Goal: Communication & Community: Connect with others

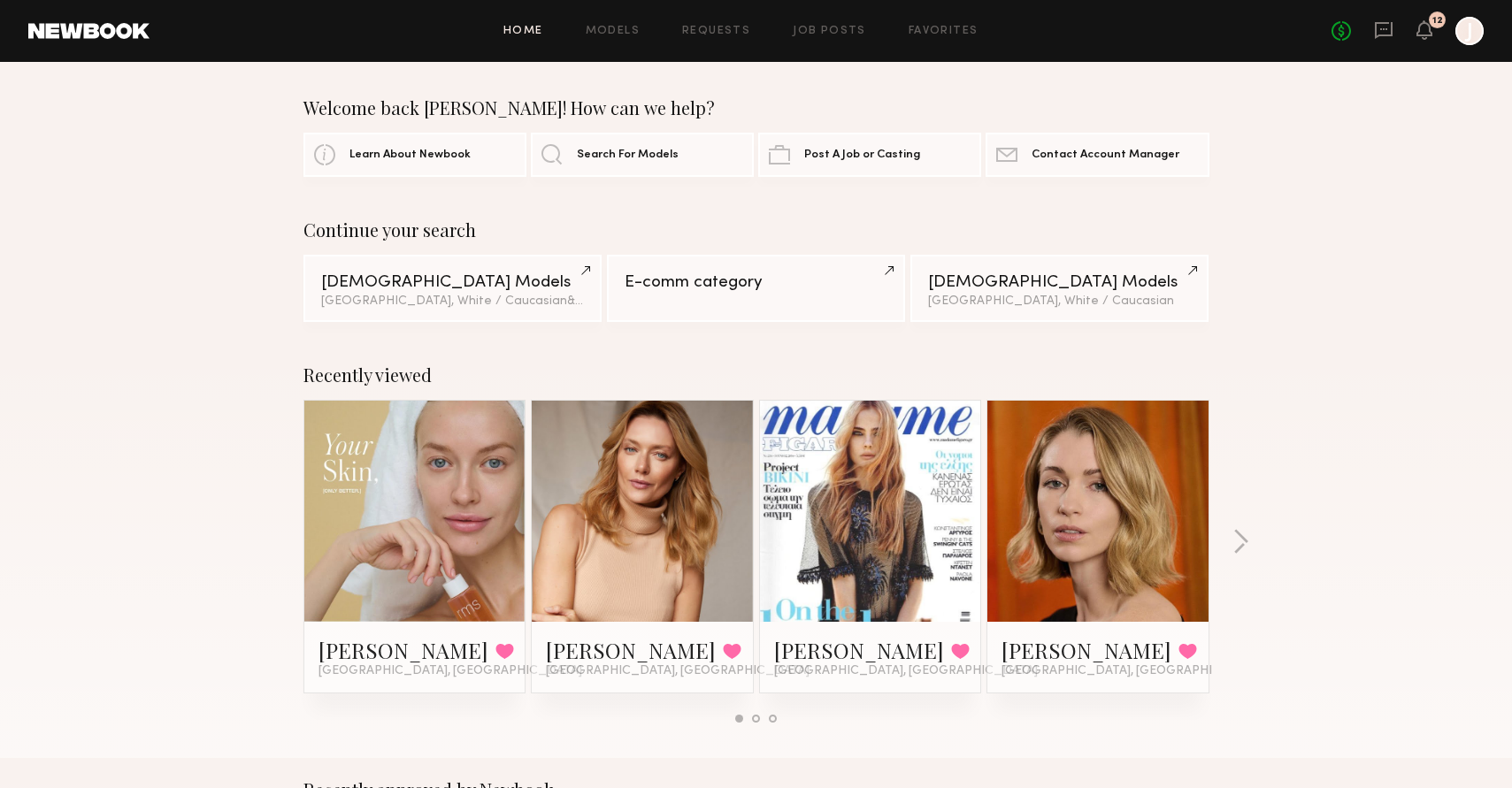
click at [474, 657] on div "[PERSON_NAME] Favorited [GEOGRAPHIC_DATA], [GEOGRAPHIC_DATA]" at bounding box center [415, 657] width 193 height 43
click at [1388, 32] on icon at bounding box center [1383, 30] width 20 height 20
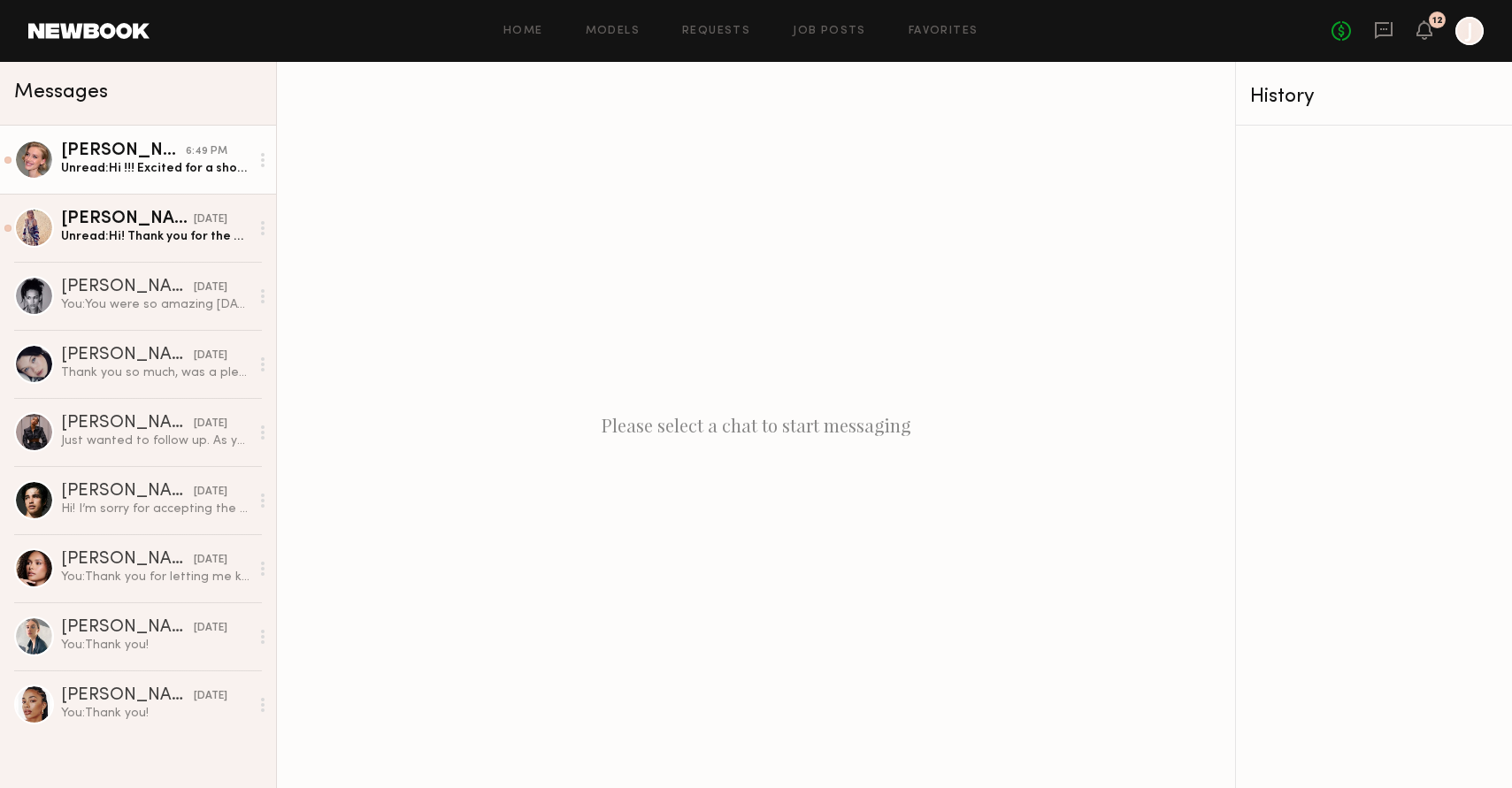
click at [112, 143] on div "Olesya R." at bounding box center [123, 151] width 125 height 18
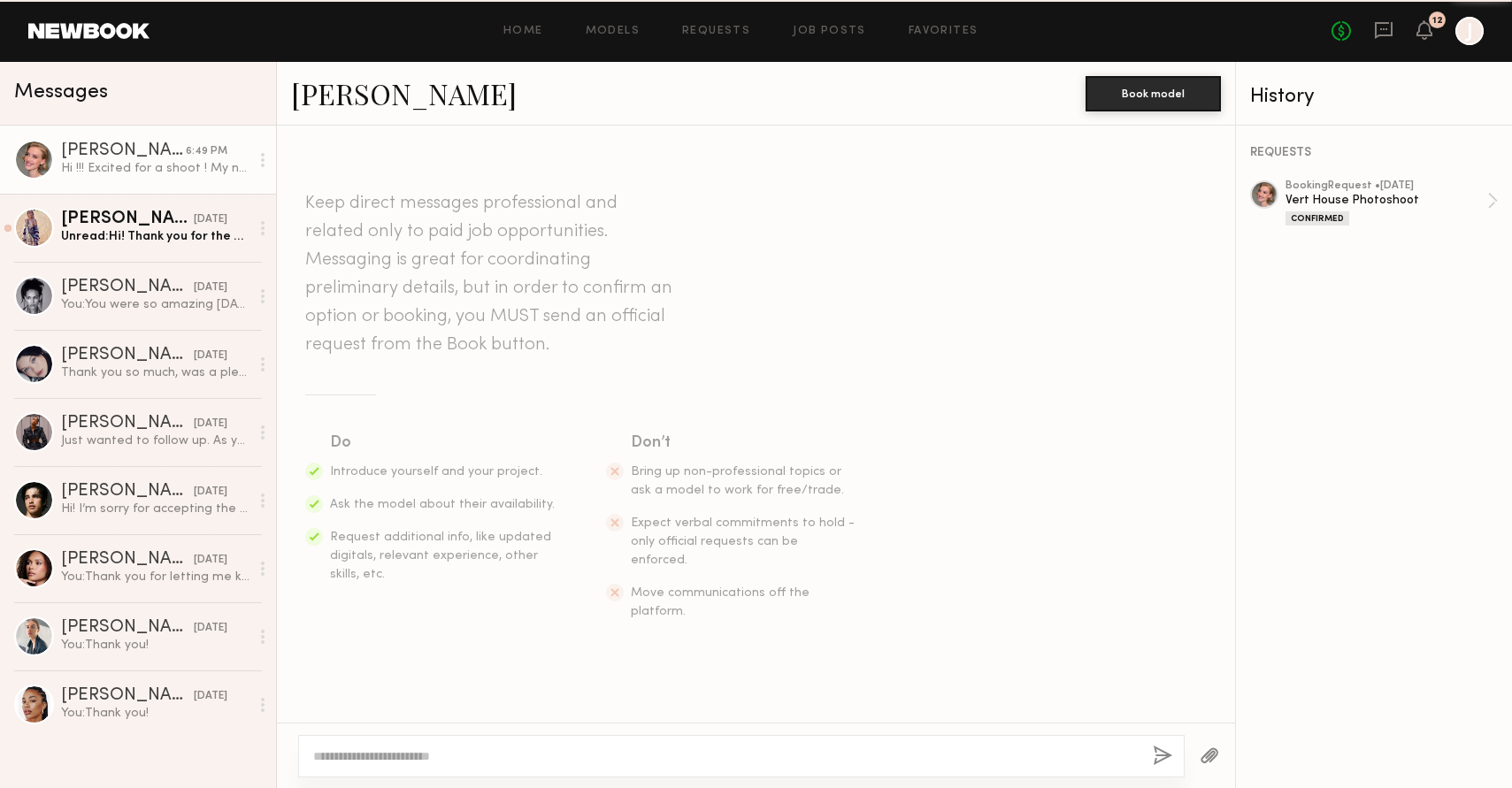
scroll to position [1037, 0]
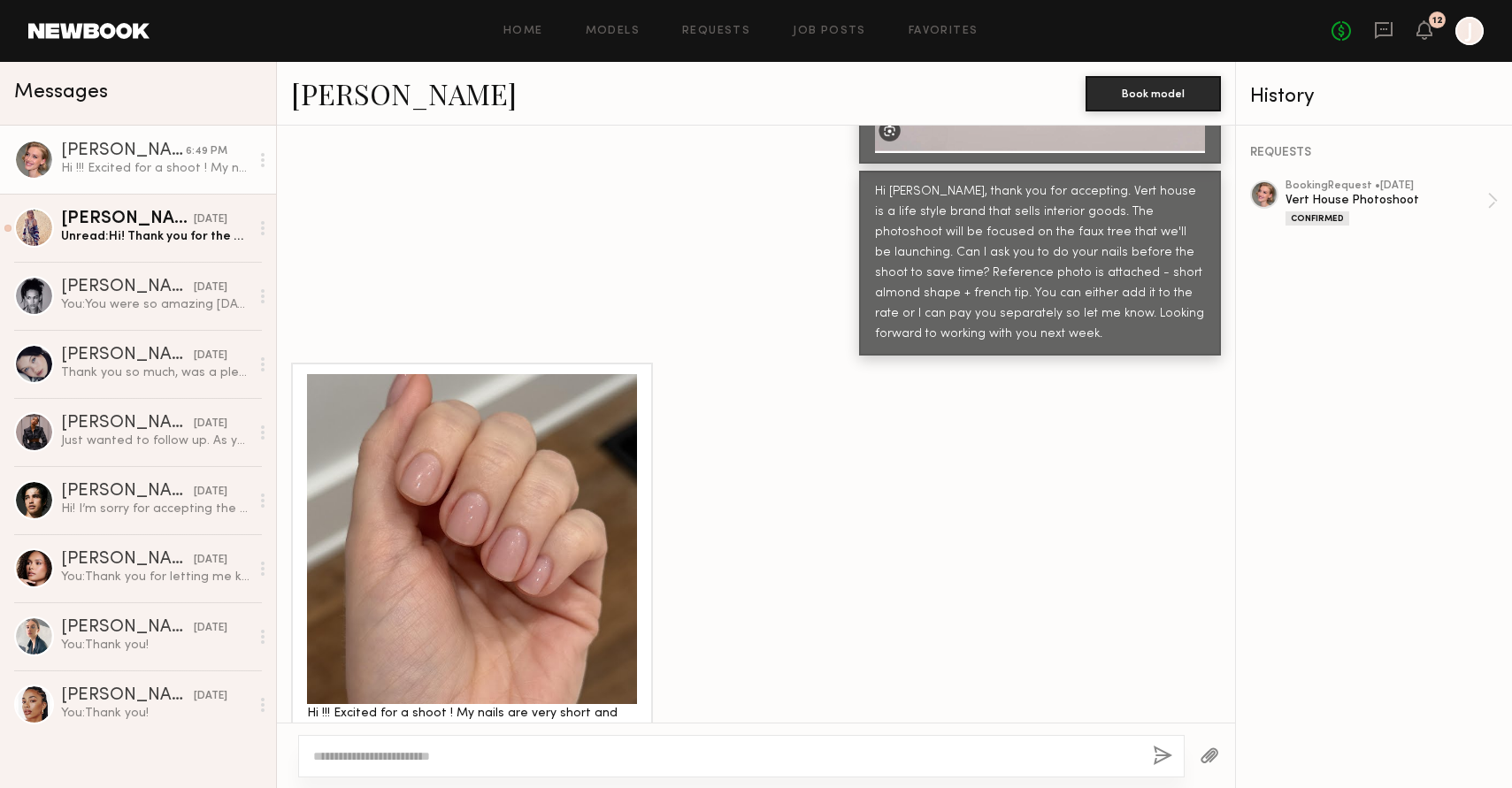
click at [459, 475] on div at bounding box center [472, 539] width 330 height 330
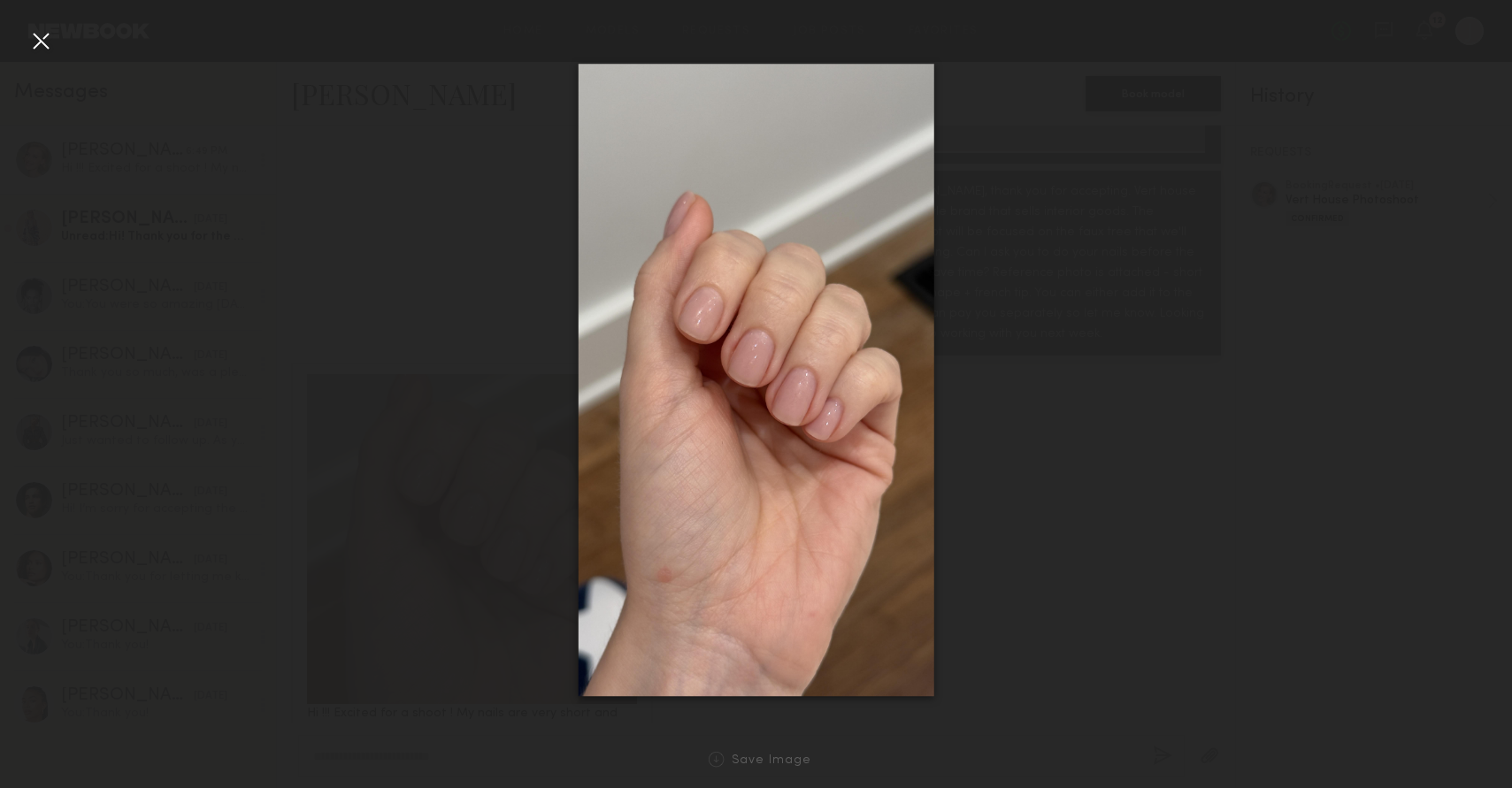
click at [1163, 518] on div at bounding box center [756, 380] width 1512 height 703
click at [668, 677] on img at bounding box center [755, 380] width 355 height 633
click at [36, 43] on div at bounding box center [40, 40] width 28 height 28
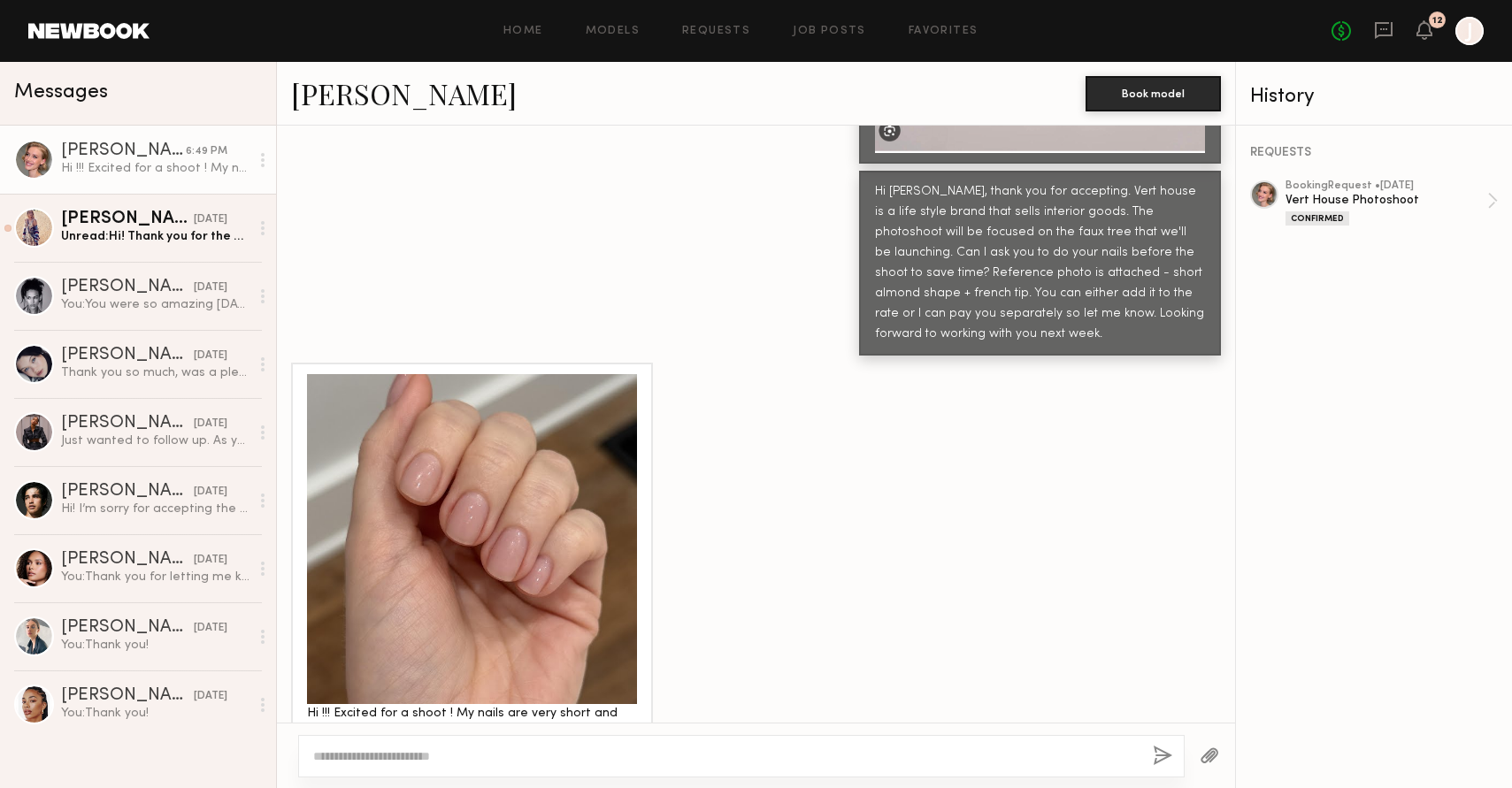
drag, startPoint x: 439, startPoint y: 747, endPoint x: 441, endPoint y: 757, distance: 10.2
click at [439, 747] on div at bounding box center [742, 756] width 887 height 43
click at [441, 757] on textarea at bounding box center [726, 756] width 825 height 18
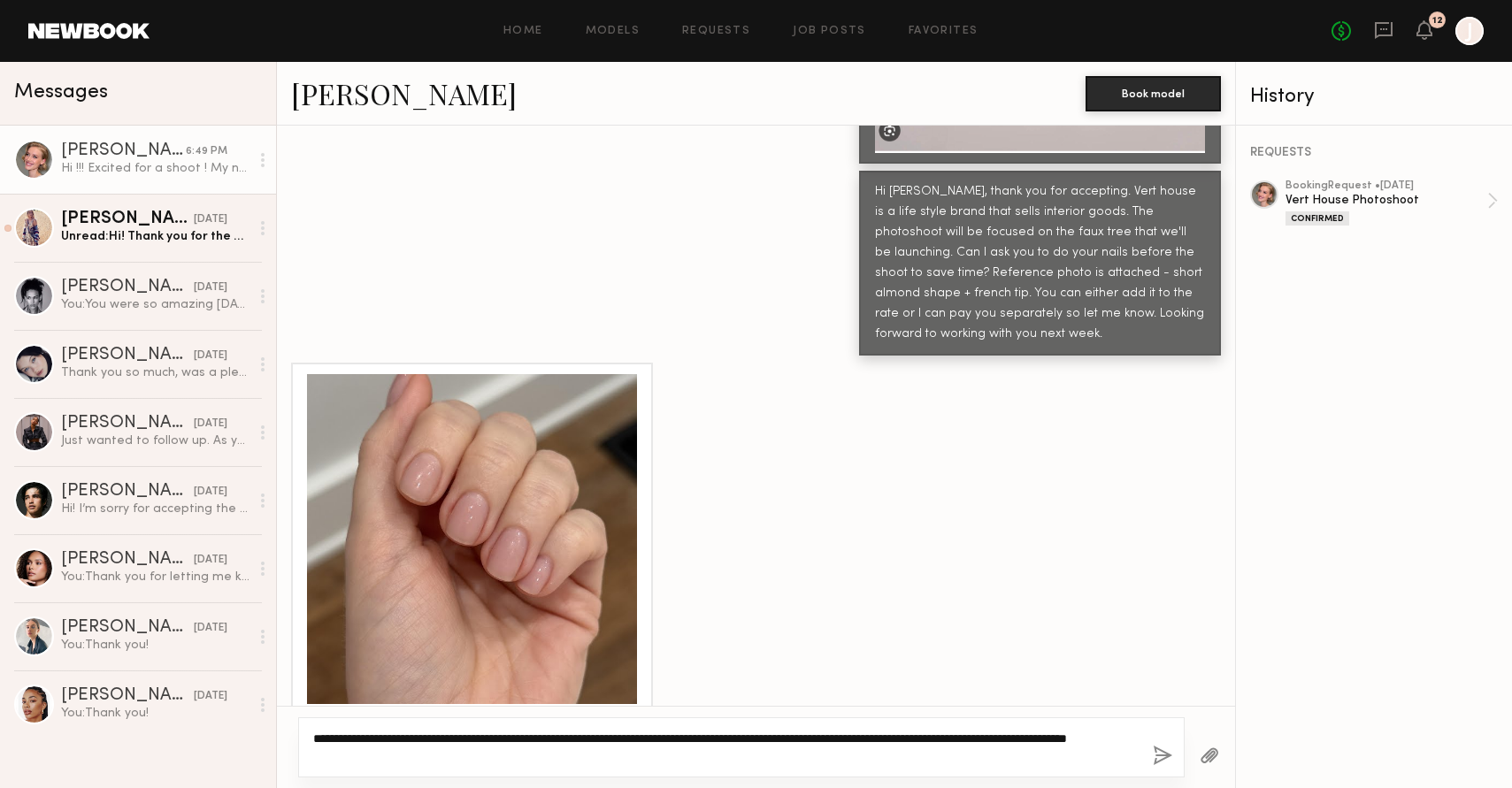
type textarea "**********"
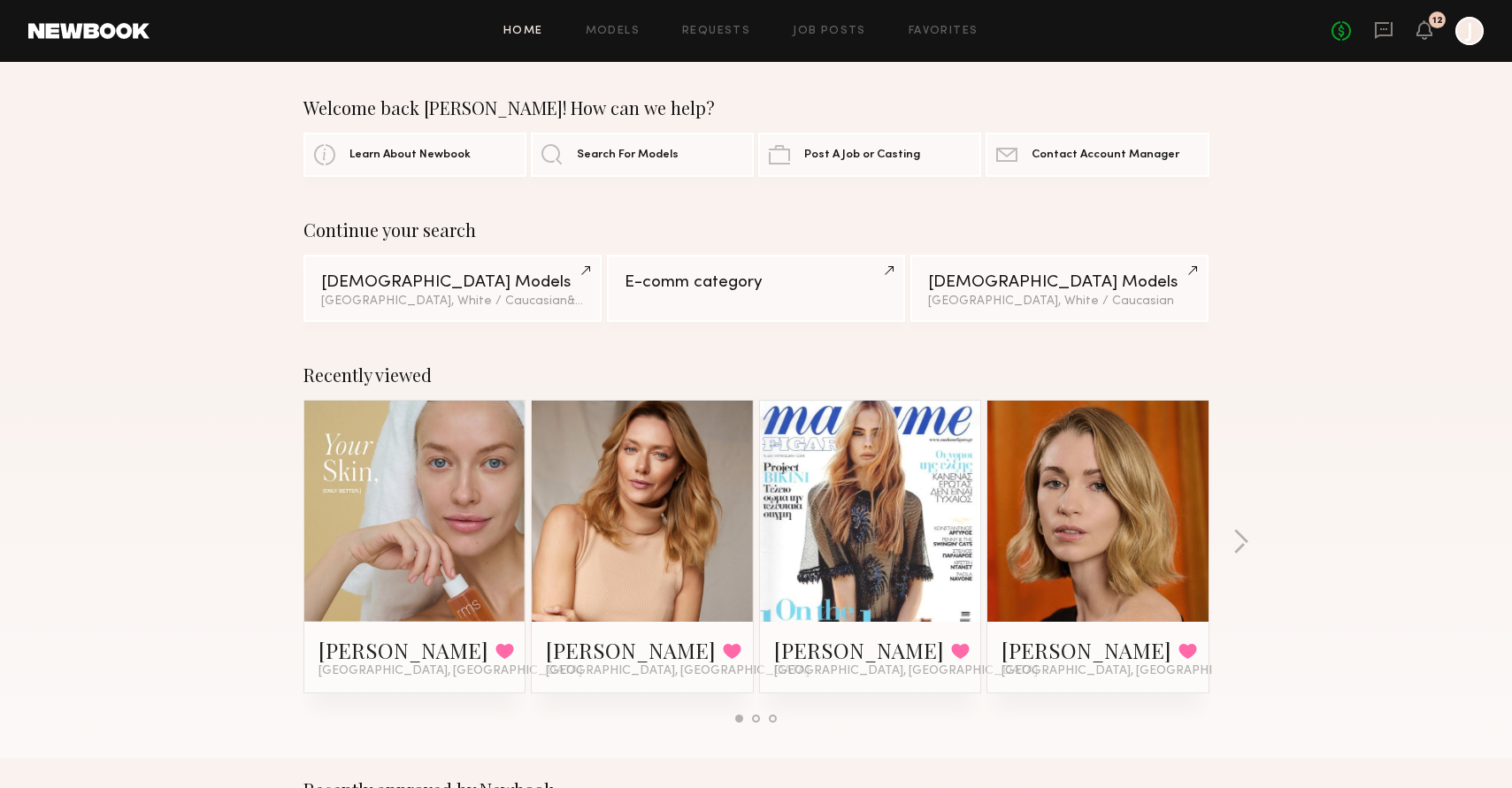
scroll to position [2, 1]
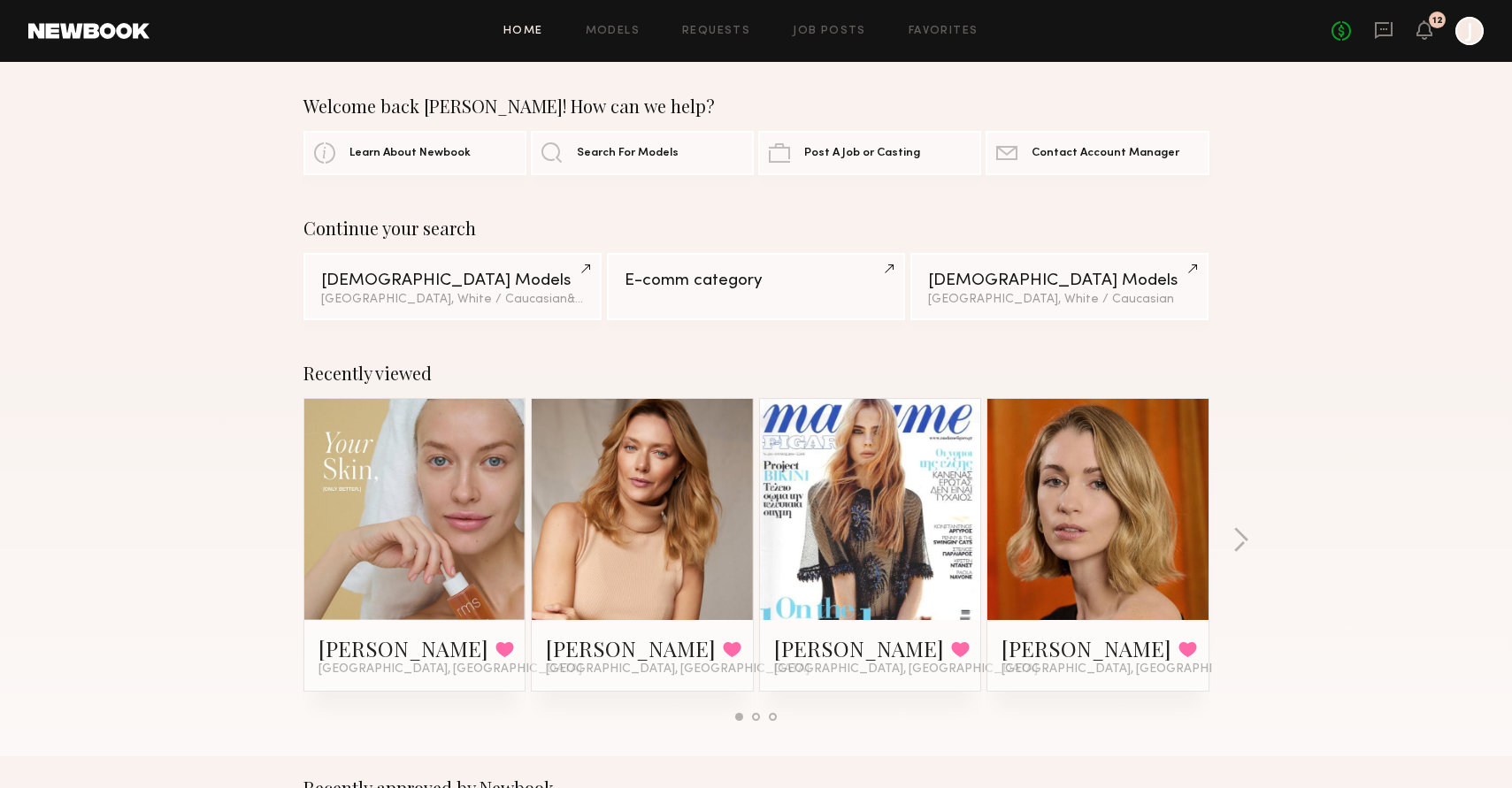
click at [514, 526] on div at bounding box center [414, 509] width 221 height 221
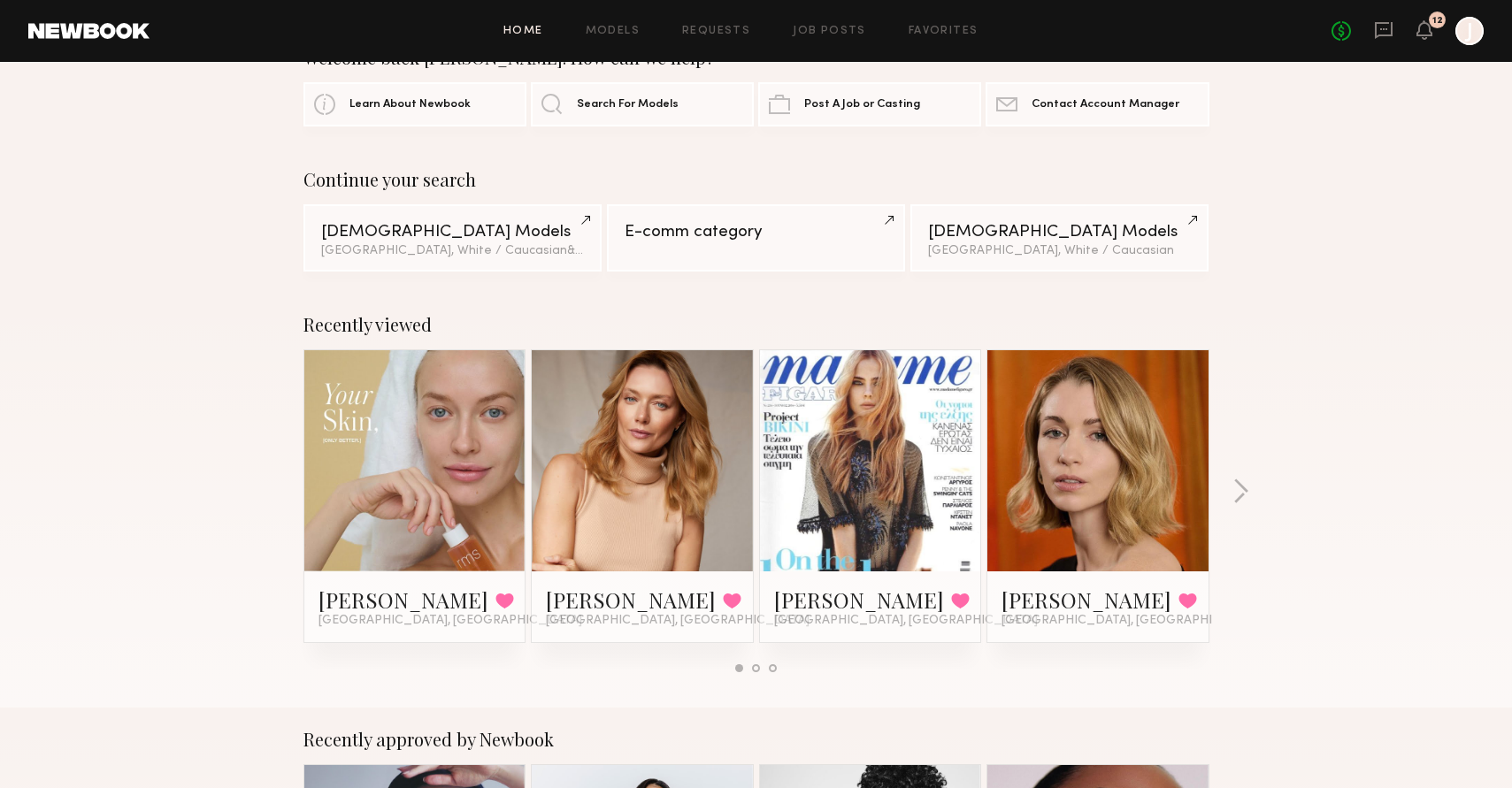
scroll to position [52, 0]
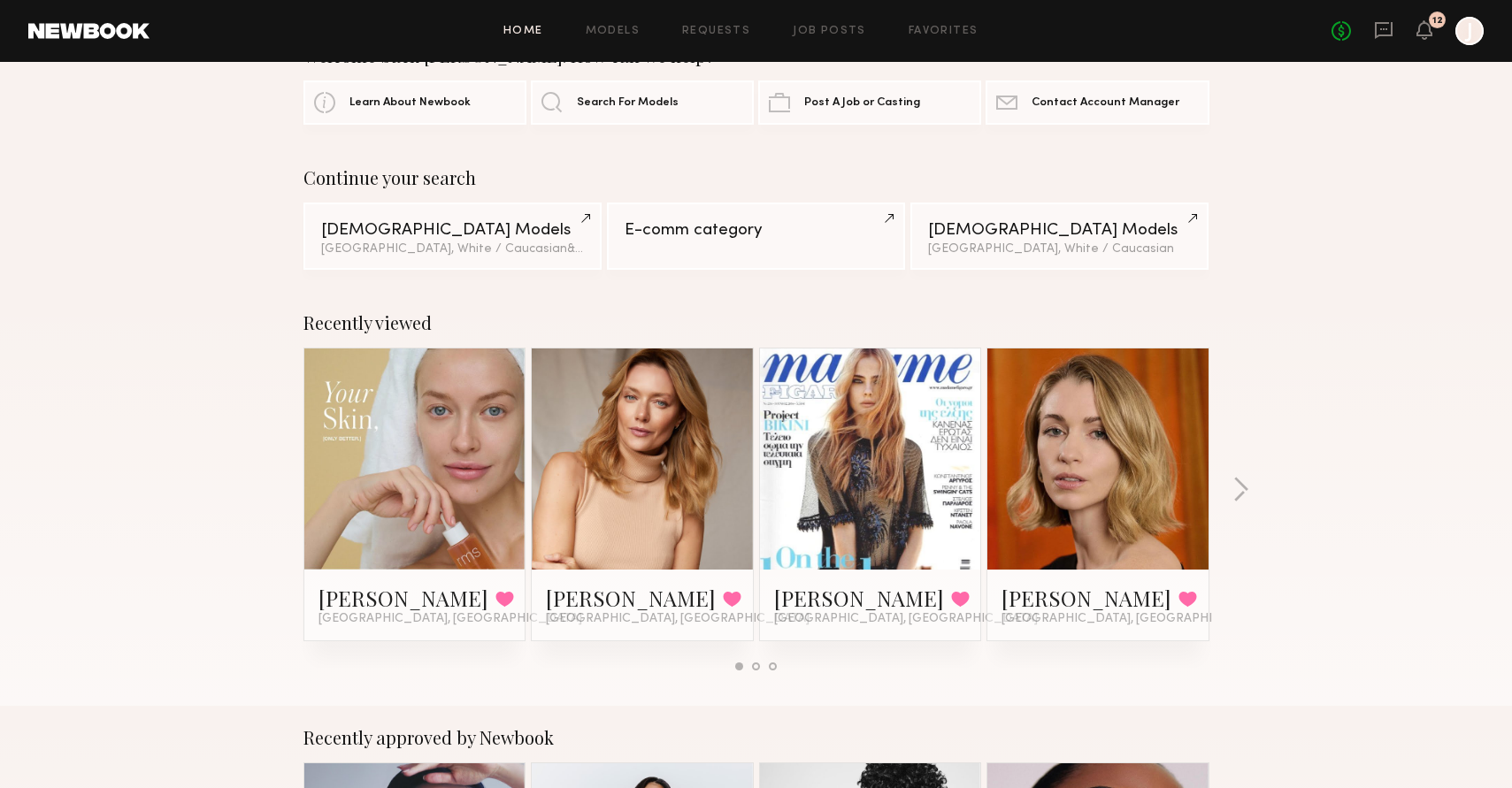
click at [492, 579] on div "[PERSON_NAME] Favorited [GEOGRAPHIC_DATA], [GEOGRAPHIC_DATA]" at bounding box center [414, 605] width 221 height 71
click at [451, 518] on link at bounding box center [415, 459] width 108 height 221
